Goal: Transaction & Acquisition: Purchase product/service

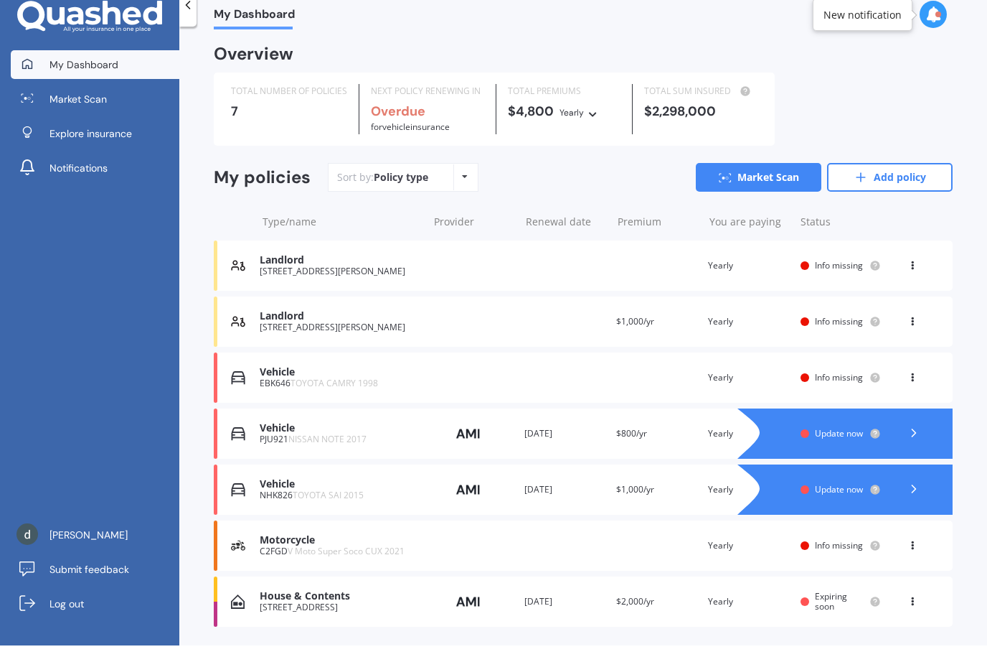
scroll to position [47, 0]
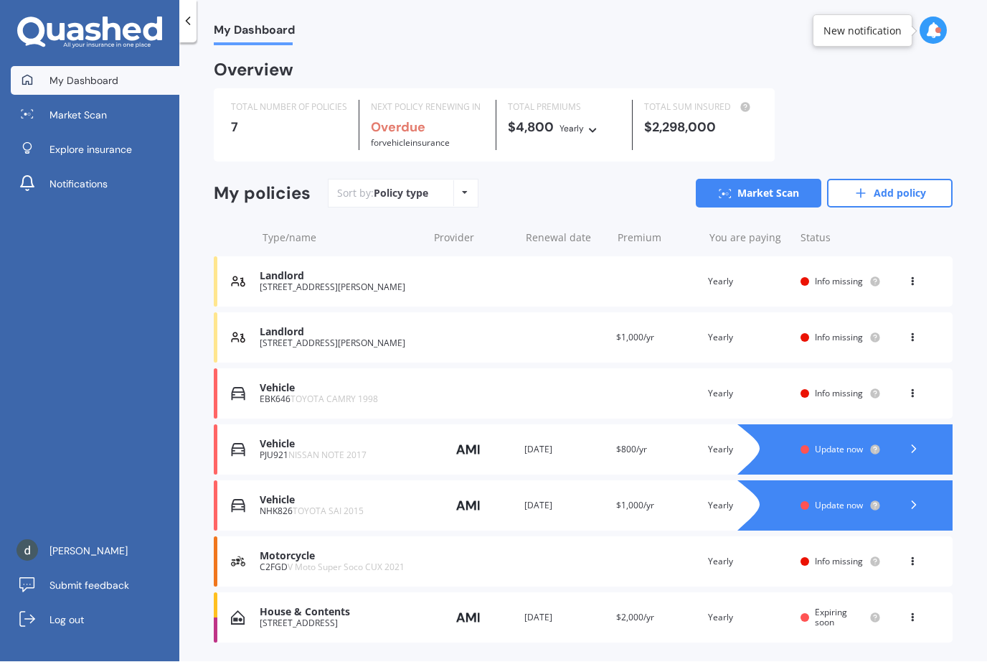
click at [368, 283] on div "[STREET_ADDRESS][PERSON_NAME]" at bounding box center [340, 288] width 161 height 10
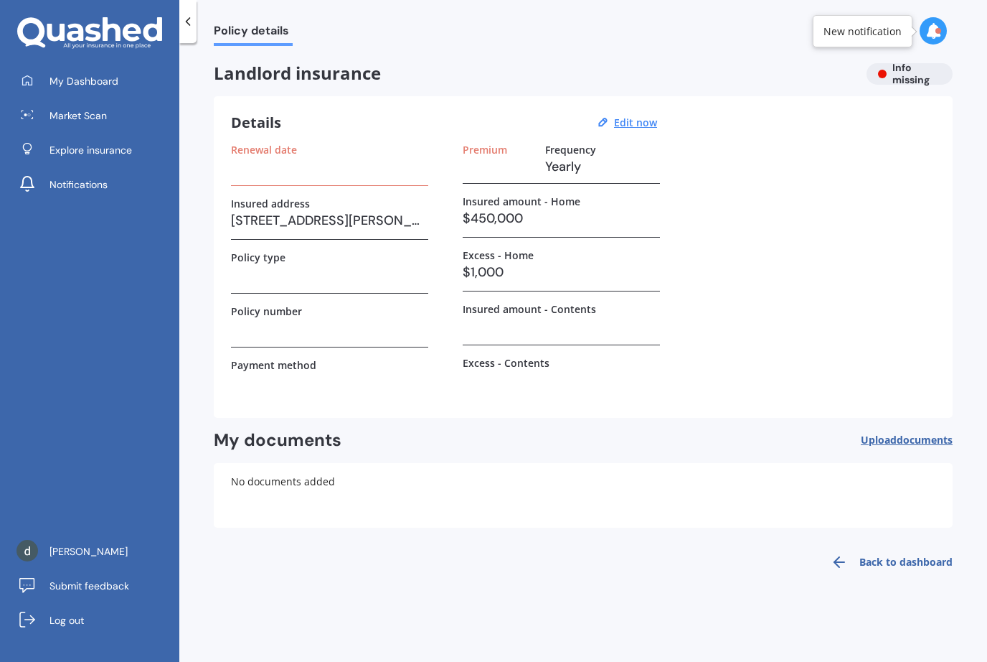
click at [906, 70] on div "Landlord insurance Info missing" at bounding box center [583, 74] width 739 height 22
click at [892, 81] on div "Landlord insurance Info missing" at bounding box center [583, 74] width 739 height 22
click at [933, 24] on icon at bounding box center [934, 31] width 16 height 16
click at [827, 95] on div "Ready" at bounding box center [830, 93] width 24 height 10
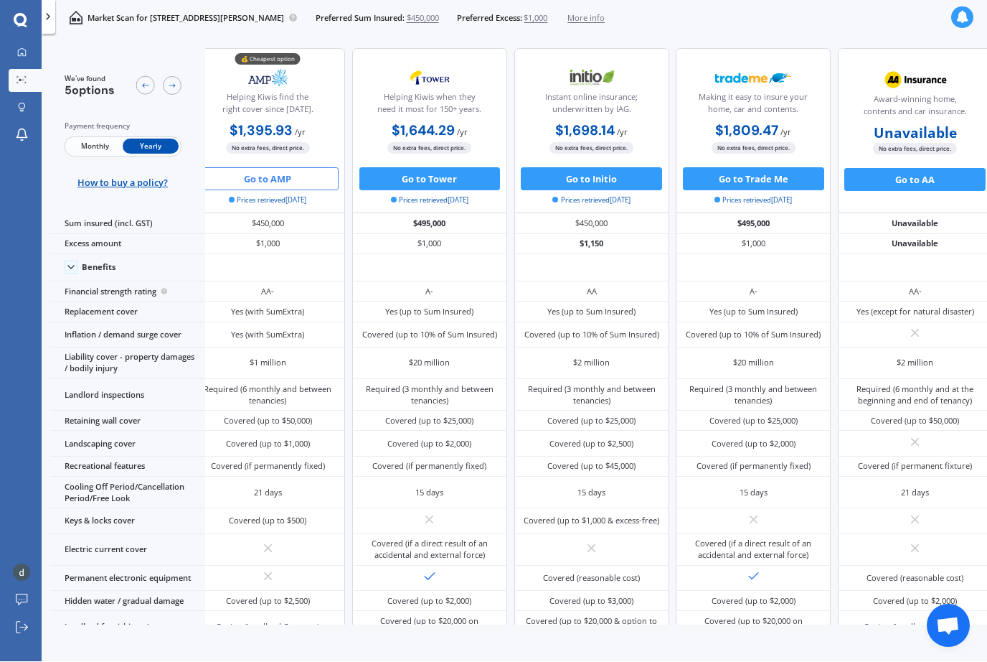
scroll to position [0, 19]
click at [547, 13] on span "$1,000" at bounding box center [536, 18] width 24 height 11
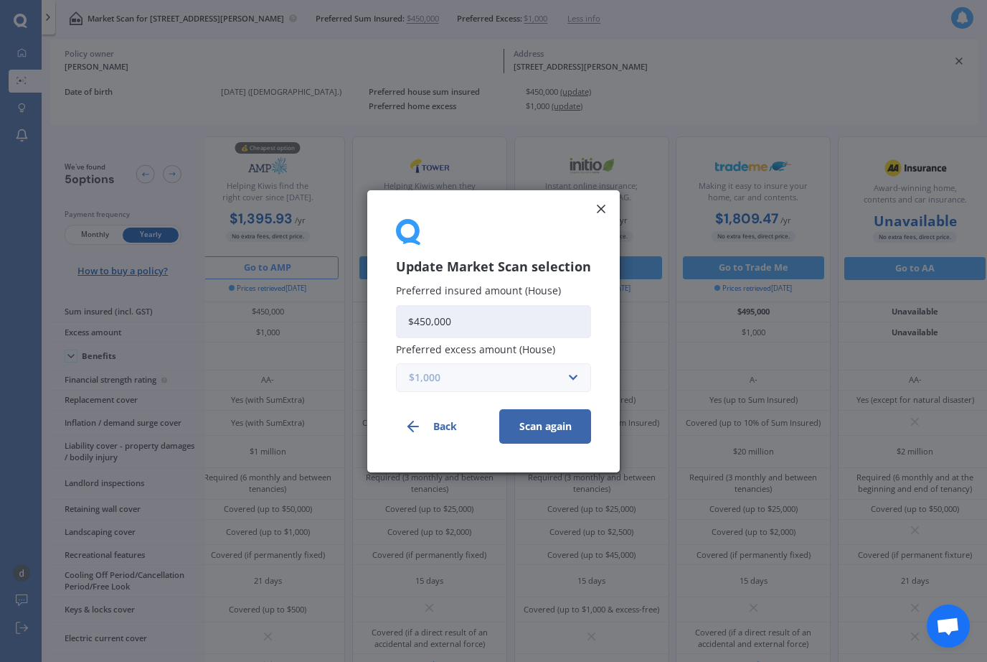
click at [575, 390] on input "text" at bounding box center [489, 376] width 182 height 27
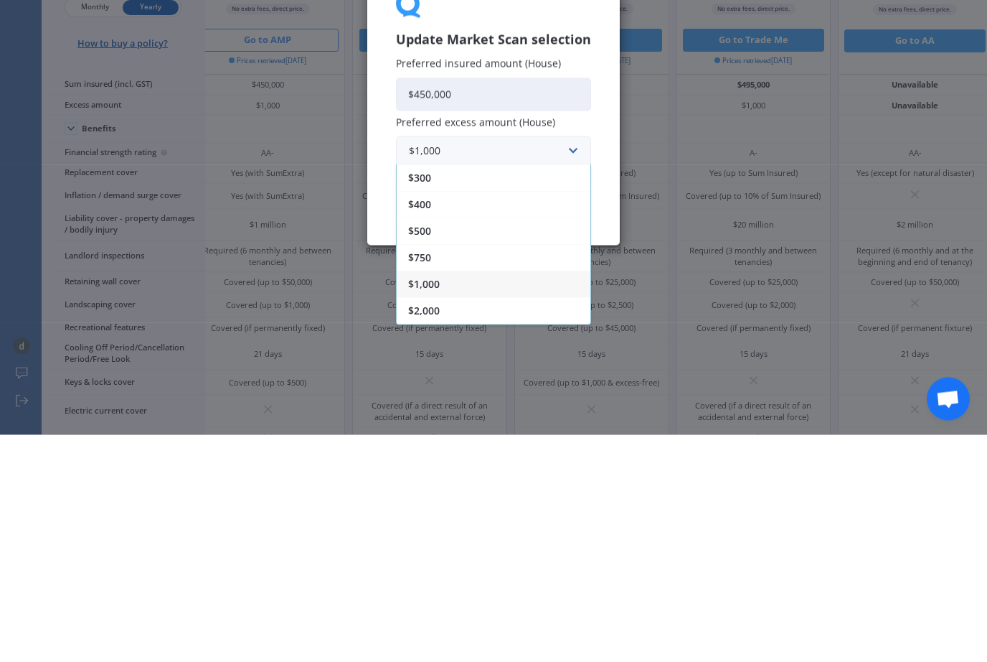
click at [454, 470] on div "$750" at bounding box center [494, 483] width 194 height 27
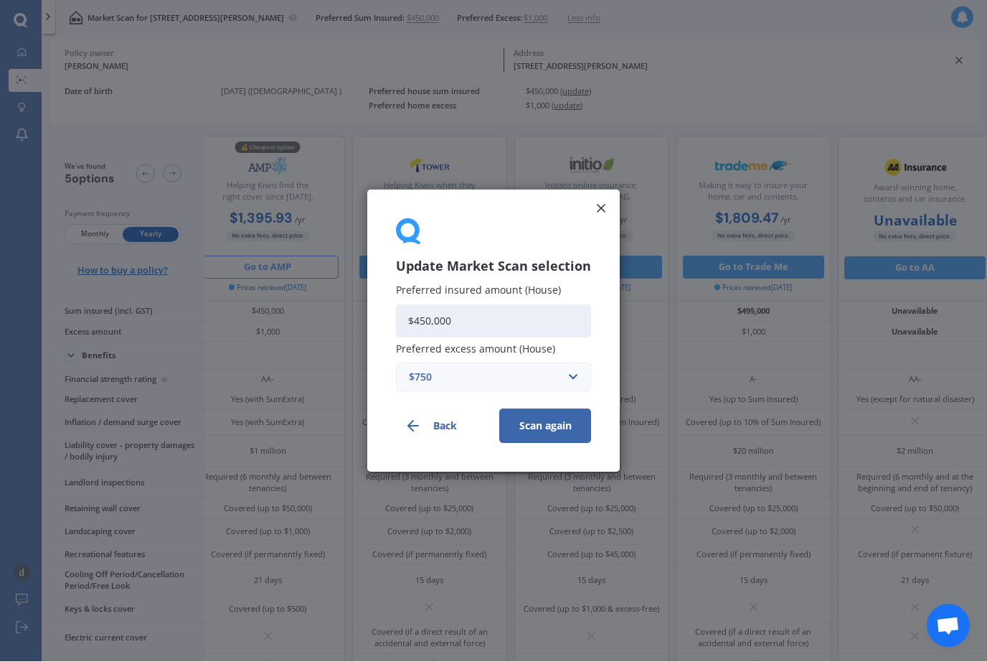
click at [561, 443] on button "Scan again" at bounding box center [545, 425] width 92 height 34
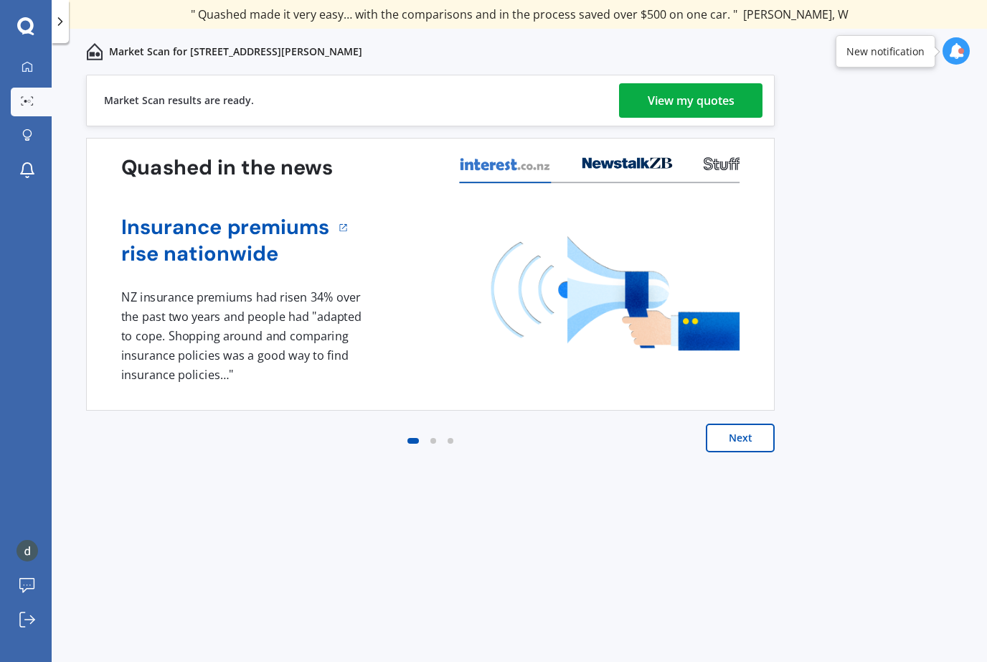
click at [720, 90] on div "View my quotes" at bounding box center [691, 100] width 87 height 34
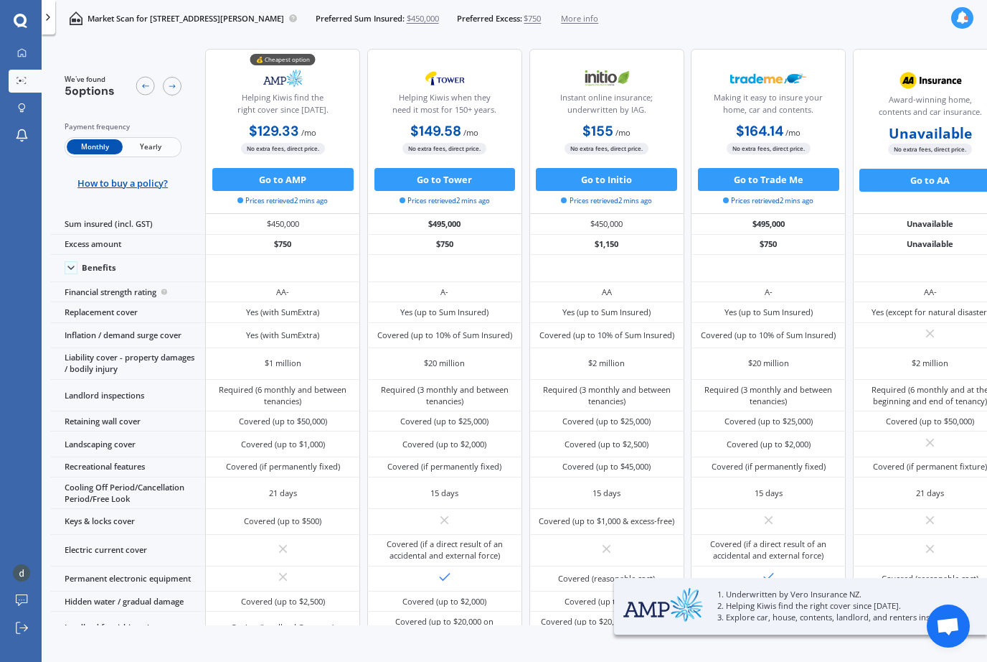
click at [149, 139] on span "Yearly" at bounding box center [151, 146] width 56 height 15
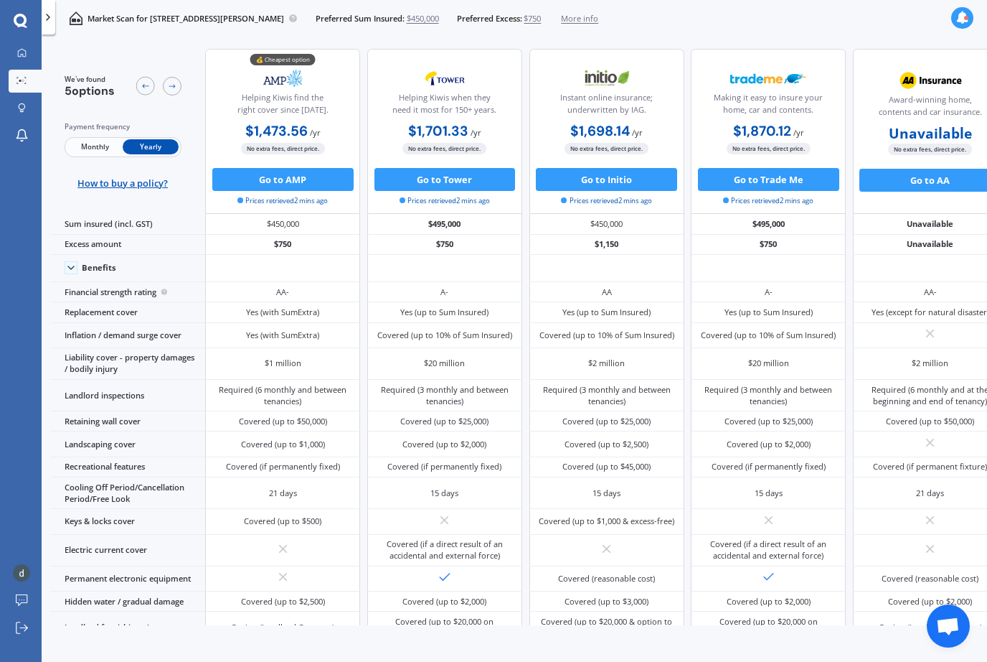
click at [315, 180] on button "Go to AMP" at bounding box center [282, 179] width 141 height 23
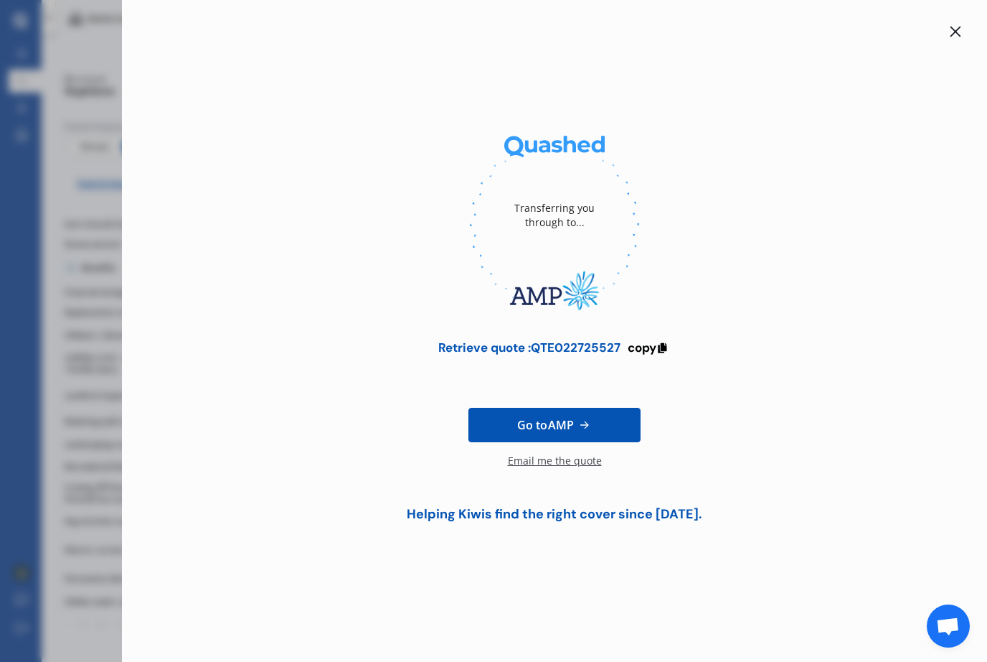
scroll to position [47, 0]
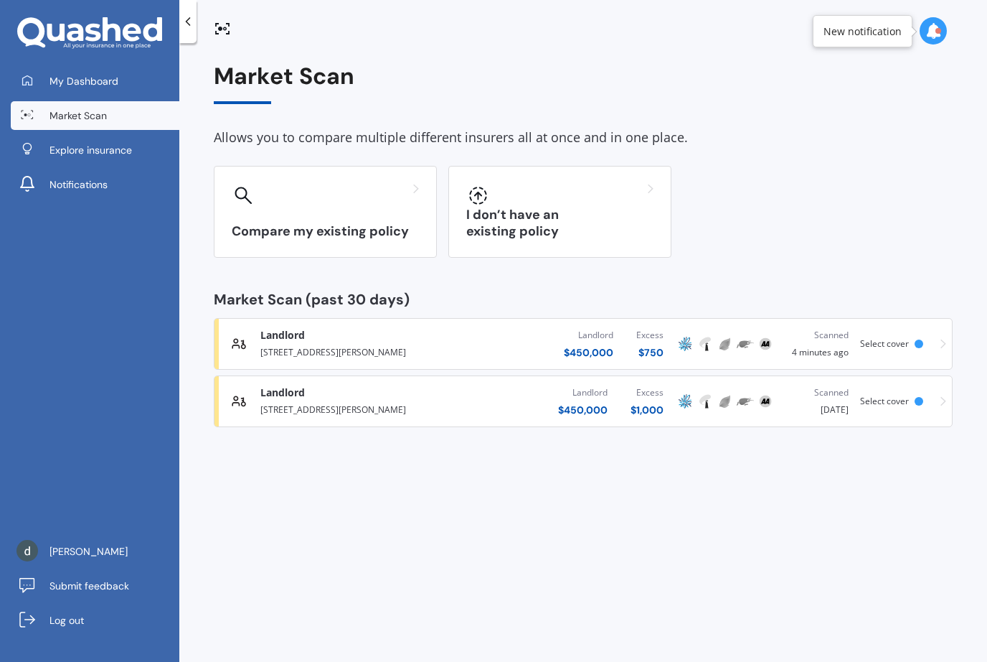
click at [941, 393] on div "Landlord High [STREET_ADDRESS][PERSON_NAME] Landlord $ 450,000 Excess $ 1,000 S…" at bounding box center [583, 401] width 726 height 43
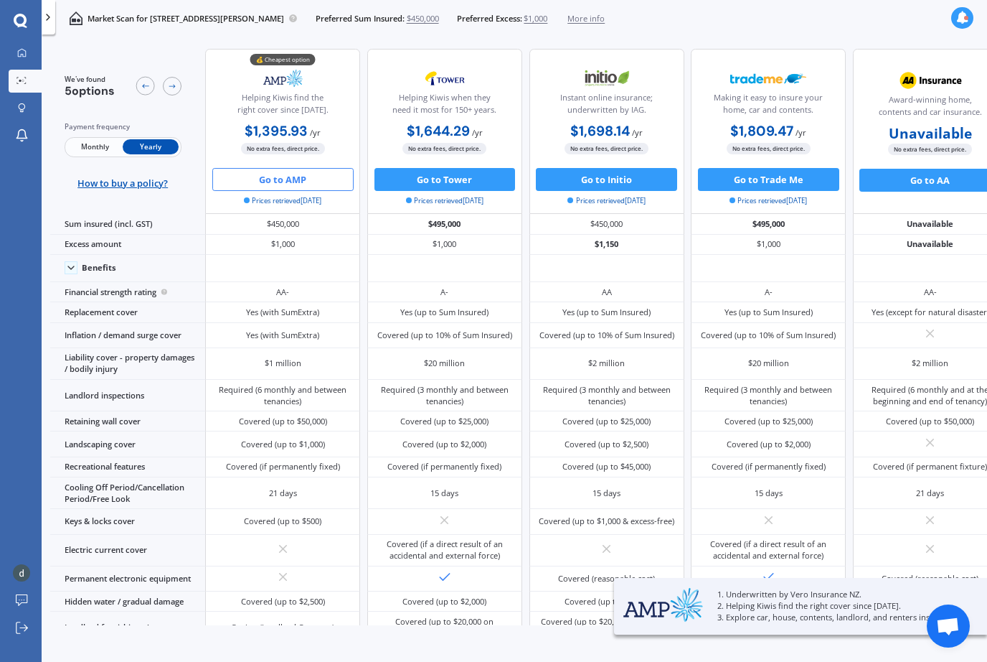
click at [297, 175] on button "Go to AMP" at bounding box center [282, 179] width 141 height 23
